Goal: Transaction & Acquisition: Purchase product/service

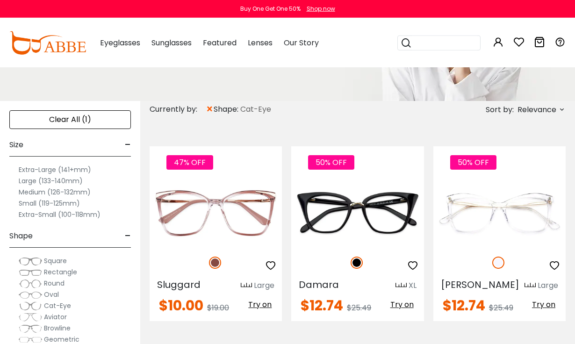
scroll to position [128, 0]
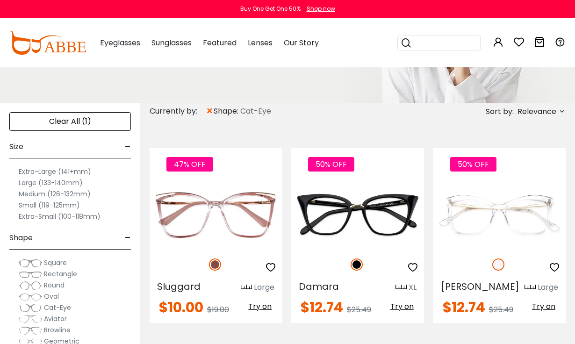
click at [554, 108] on span "Relevance" at bounding box center [536, 111] width 39 height 17
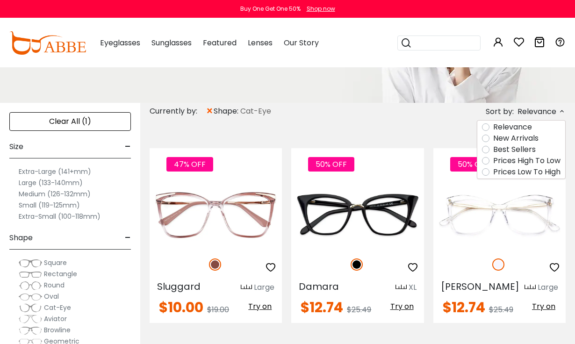
click at [553, 171] on label "Prices Low To High" at bounding box center [526, 171] width 67 height 11
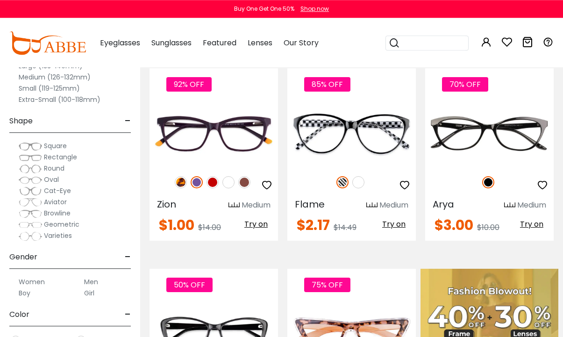
scroll to position [208, 0]
click at [371, 192] on div "85% OFF" at bounding box center [351, 182] width 129 height 20
click at [371, 191] on div "85% OFF" at bounding box center [351, 182] width 129 height 20
click at [357, 178] on img at bounding box center [358, 182] width 12 height 12
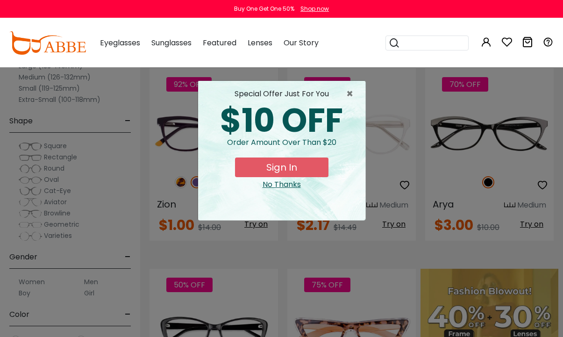
click at [351, 91] on span "×" at bounding box center [352, 93] width 12 height 11
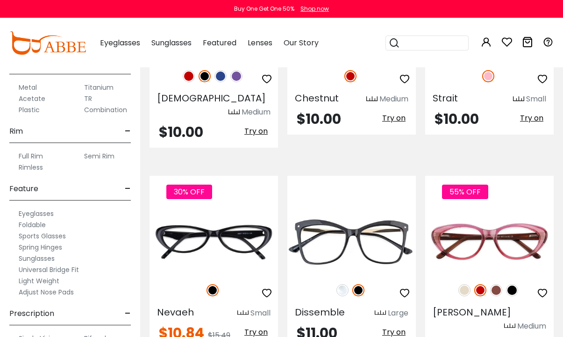
scroll to position [2370, 0]
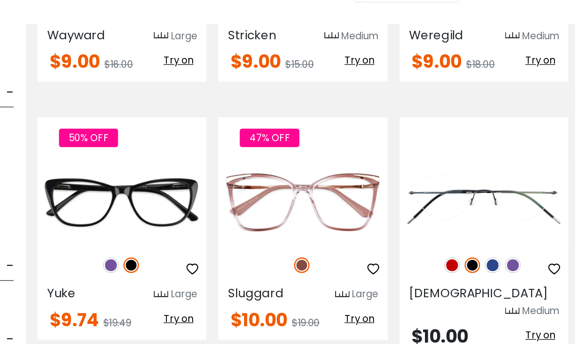
scroll to position [1779, 0]
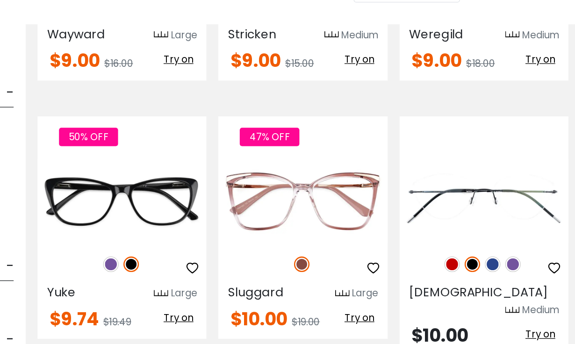
click at [516, 250] on img at bounding box center [522, 256] width 12 height 12
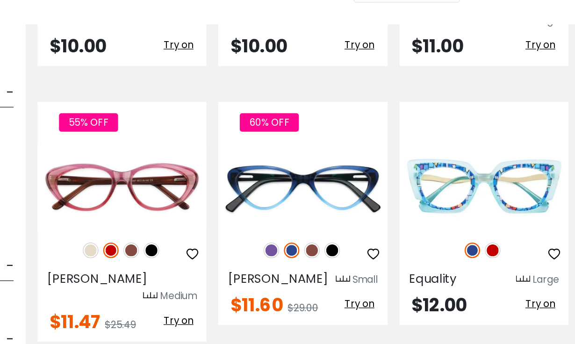
scroll to position [2210, 0]
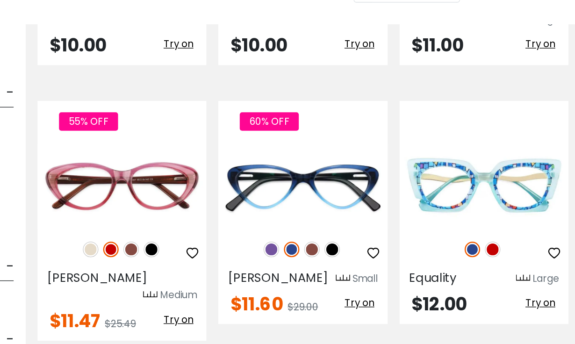
click at [500, 238] on img at bounding box center [506, 244] width 12 height 12
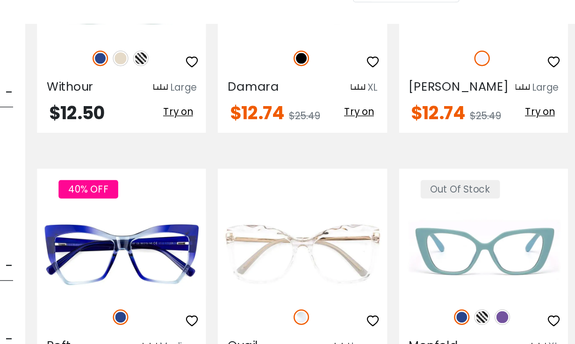
scroll to position [2576, 0]
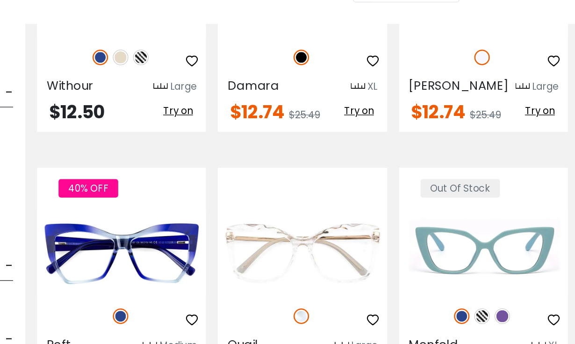
click at [508, 290] on img at bounding box center [514, 296] width 12 height 12
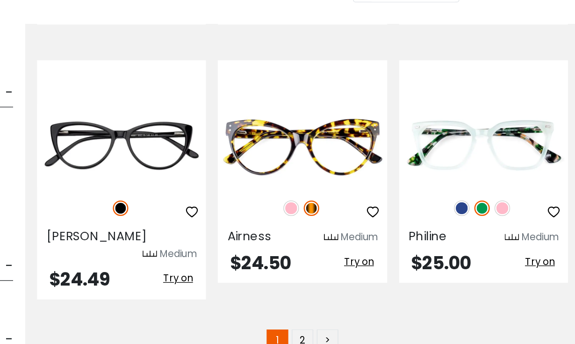
scroll to position [4105, 0]
click at [349, 307] on link "2" at bounding box center [357, 315] width 17 height 17
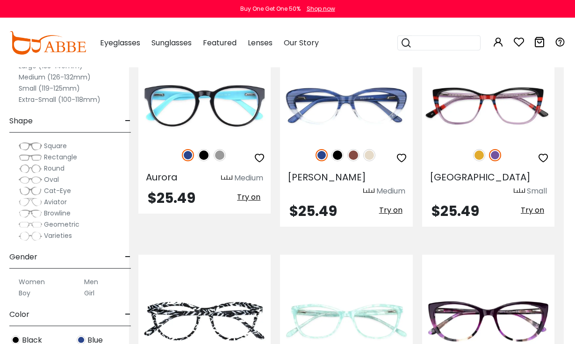
scroll to position [238, 11]
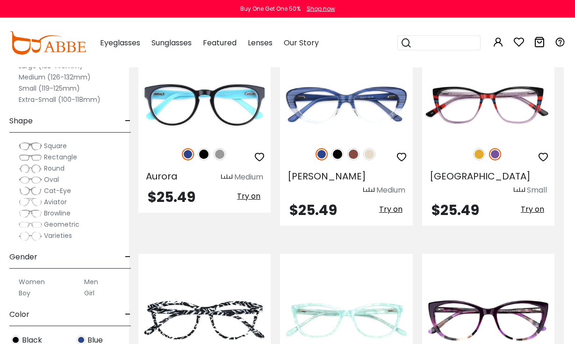
click at [370, 153] on img at bounding box center [369, 154] width 12 height 12
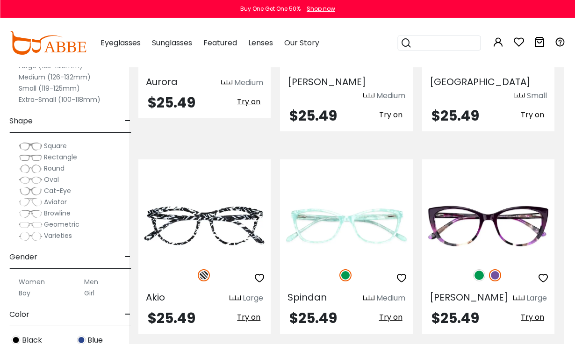
scroll to position [333, 11]
click at [475, 269] on img at bounding box center [479, 275] width 12 height 12
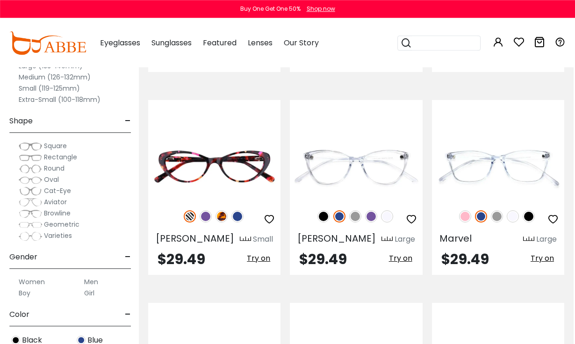
scroll to position [1216, 1]
click at [204, 210] on img at bounding box center [206, 216] width 12 height 12
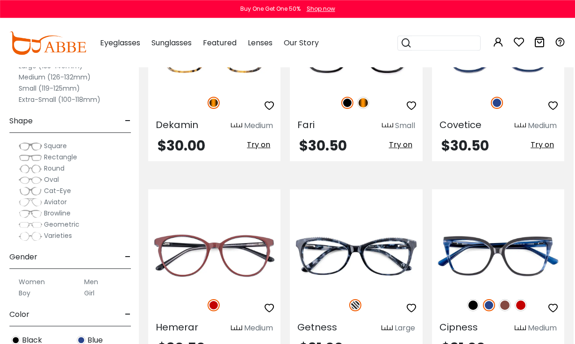
scroll to position [1532, 1]
click at [522, 299] on img at bounding box center [521, 305] width 12 height 12
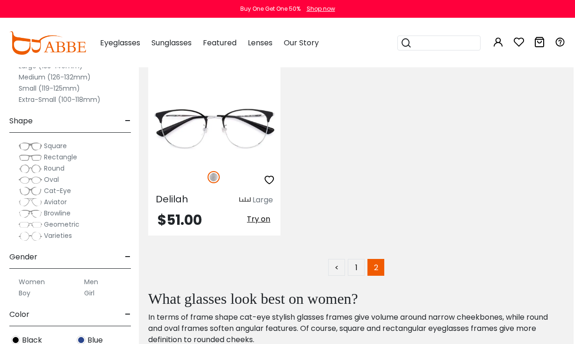
scroll to position [2890, 1]
